Goal: Find specific page/section: Find specific page/section

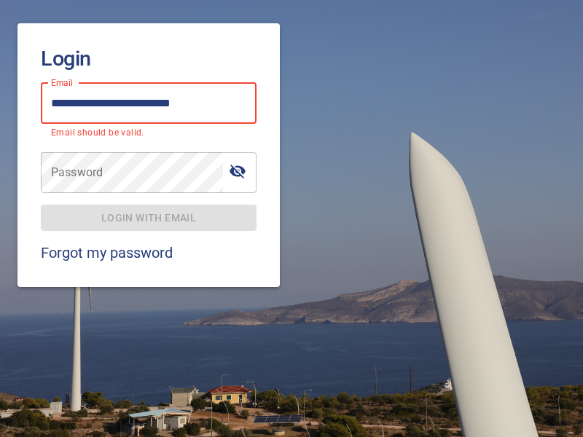
type input "**********"
click at [149, 209] on span "Login with email" at bounding box center [148, 218] width 192 height 18
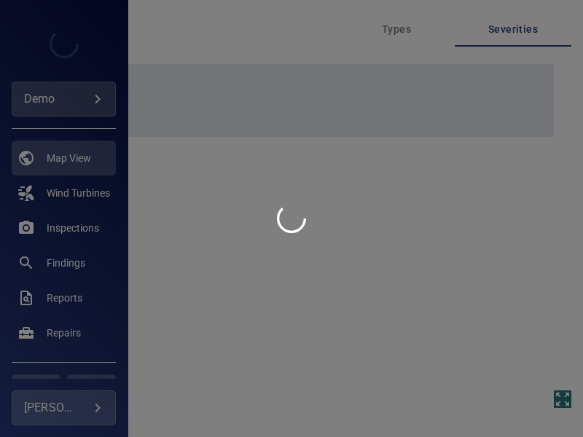
type input "****"
